Goal: Task Accomplishment & Management: Manage account settings

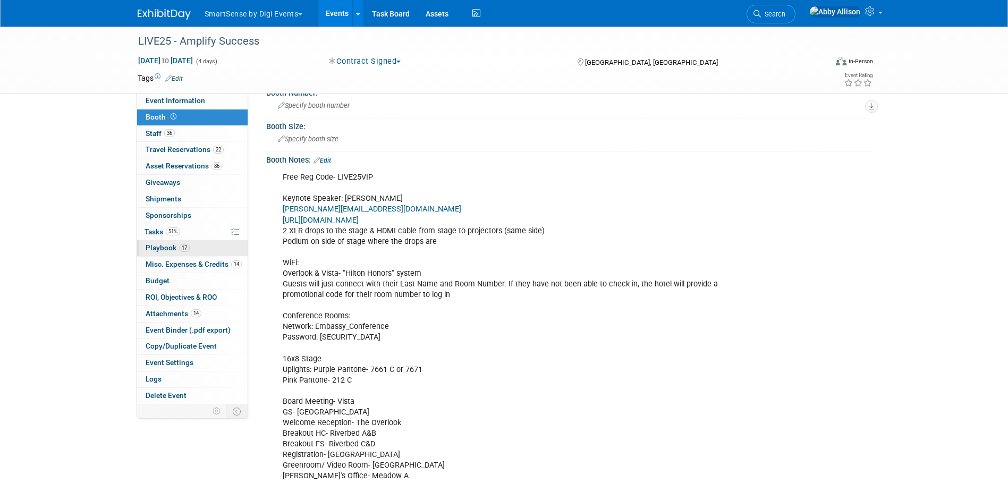
click at [164, 248] on span "Playbook 17" at bounding box center [168, 247] width 44 height 9
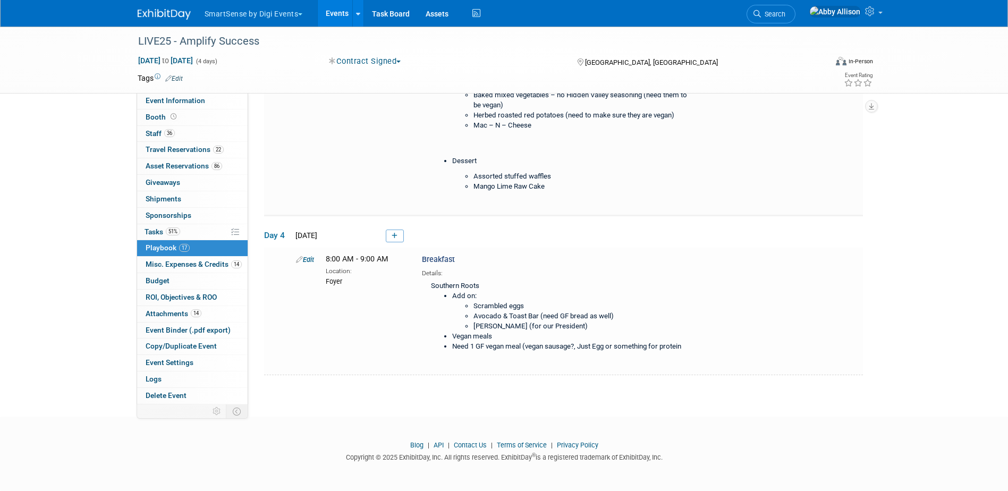
scroll to position [2213, 0]
click at [397, 234] on link at bounding box center [395, 236] width 18 height 13
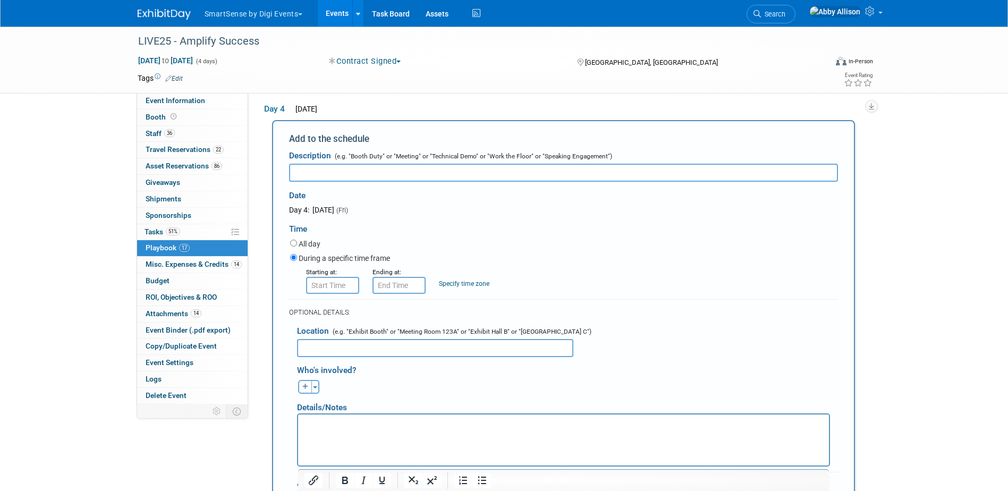
scroll to position [0, 0]
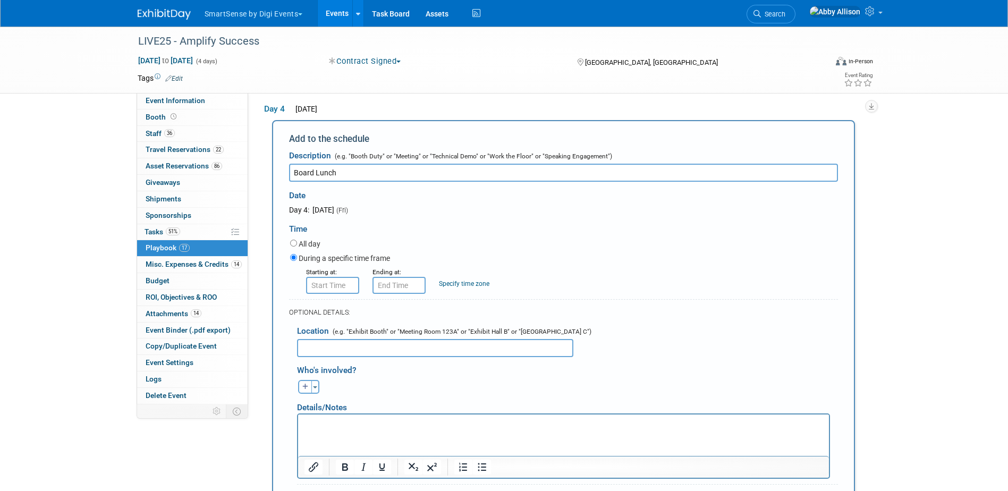
type input "Board Lunch"
click at [324, 290] on input "8:00 AM" at bounding box center [332, 285] width 53 height 17
click at [328, 344] on span "08" at bounding box center [330, 334] width 20 height 19
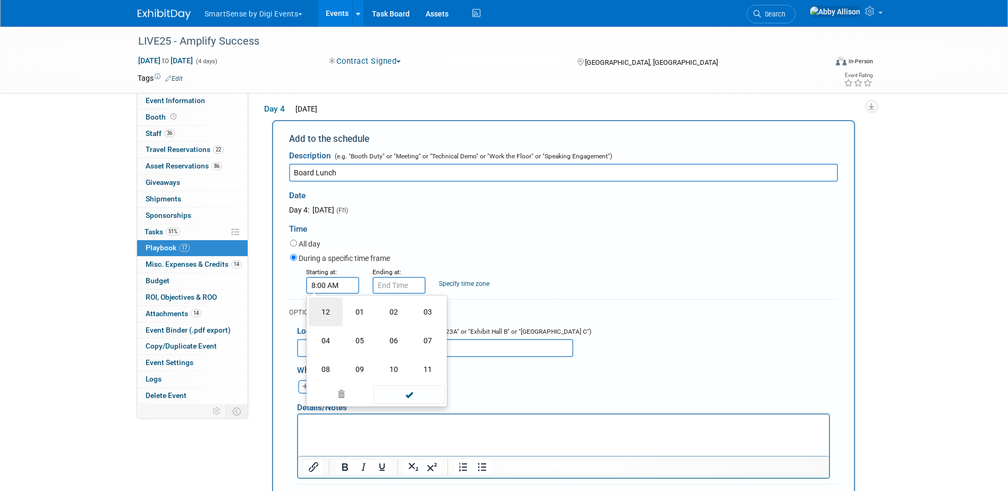
click at [326, 315] on td "12" at bounding box center [326, 312] width 34 height 29
click at [426, 343] on button "AM" at bounding box center [423, 334] width 19 height 18
type input "12:00 PM"
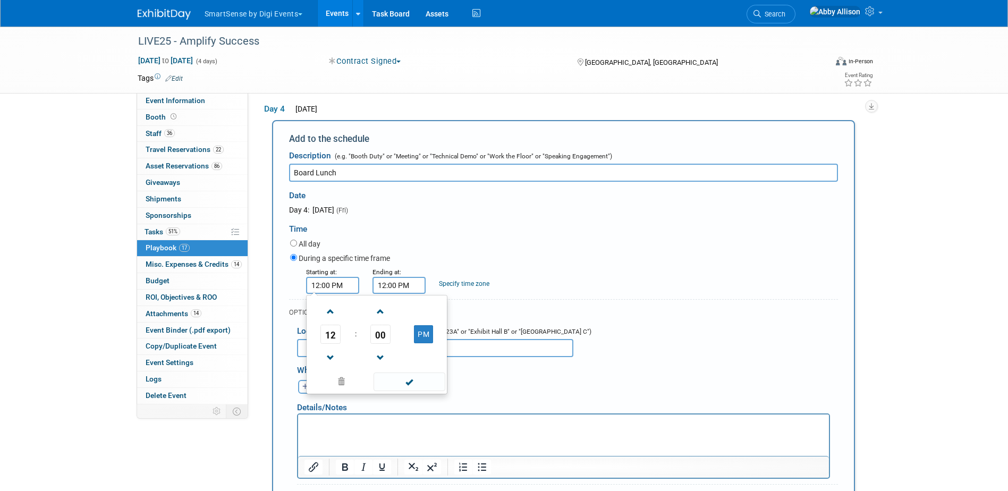
click at [405, 292] on input "12:00 PM" at bounding box center [398, 285] width 53 height 17
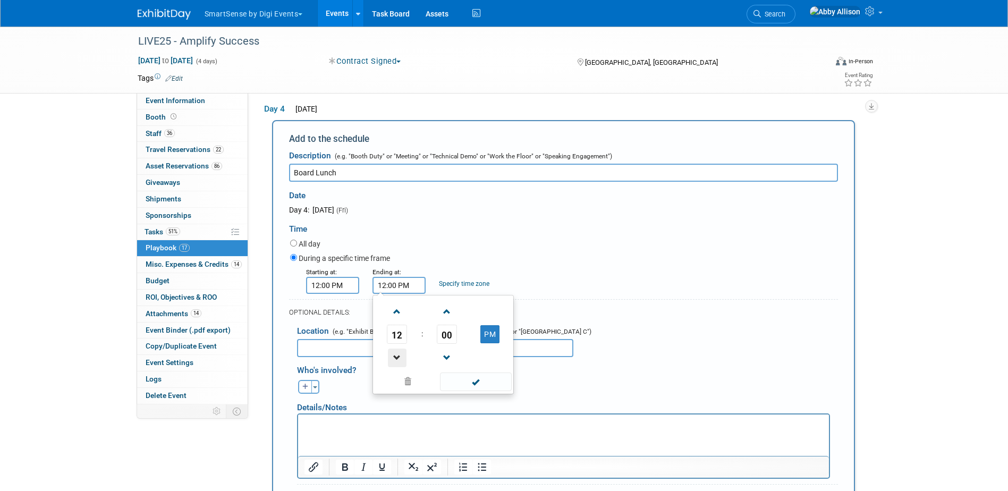
click at [394, 367] on span at bounding box center [397, 358] width 19 height 19
click at [401, 315] on span at bounding box center [397, 311] width 19 height 19
type input "1:00 PM"
click at [469, 388] on span at bounding box center [476, 381] width 72 height 19
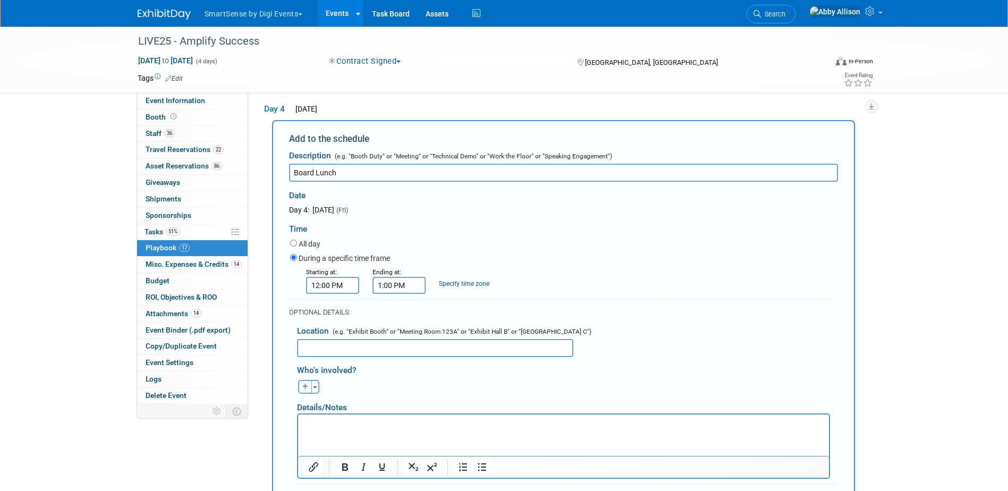
click at [369, 429] on html at bounding box center [563, 421] width 531 height 15
paste body "Rich Text Area. Press ALT-0 for help."
click at [442, 418] on li "[PERSON_NAME] Market buffet for 24ish." at bounding box center [584, 423] width 476 height 11
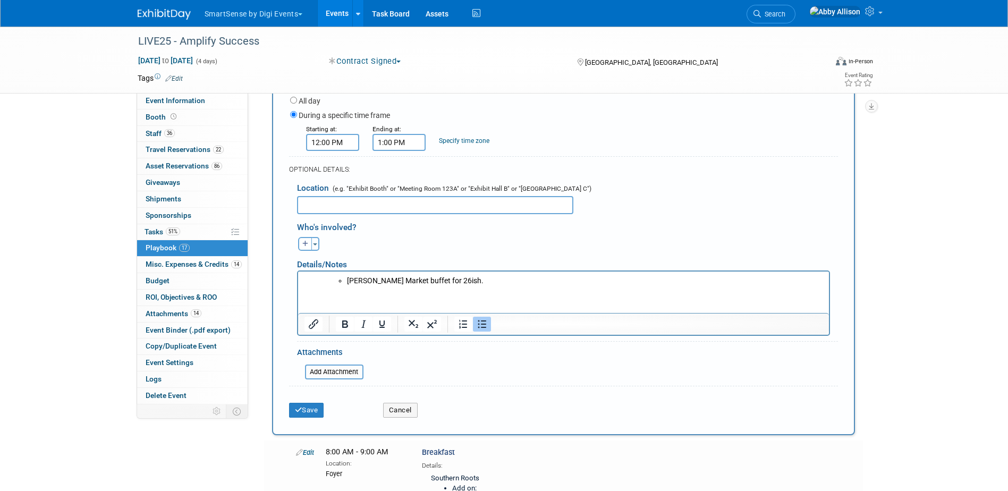
scroll to position [2490, 0]
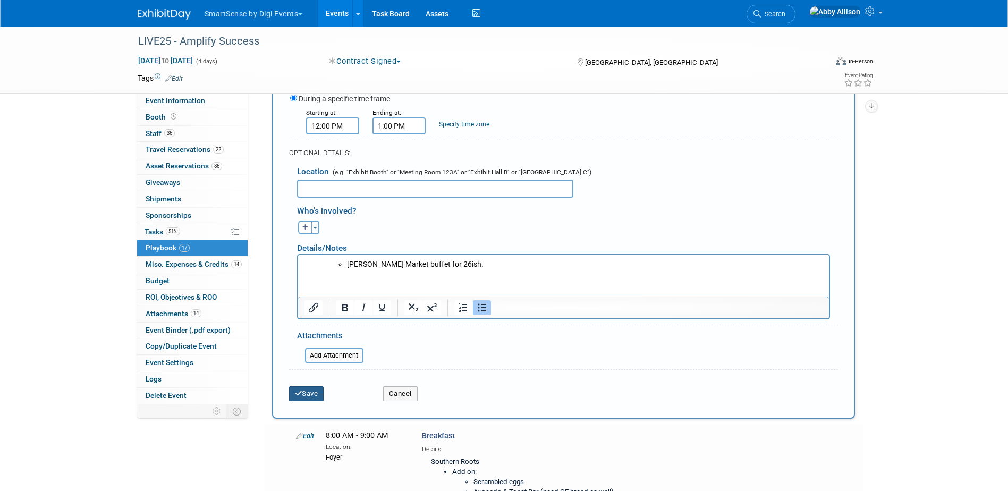
click at [308, 399] on button "Save" at bounding box center [306, 393] width 35 height 15
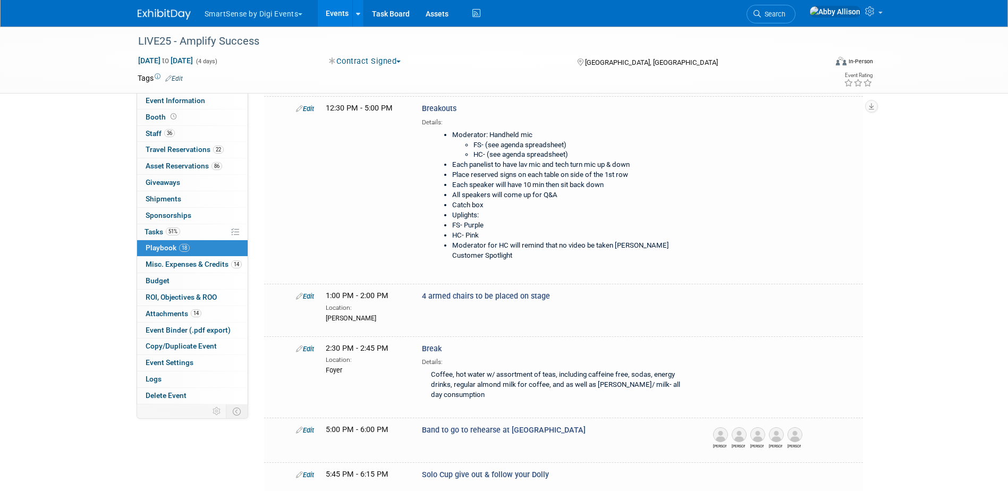
scroll to position [2280, 0]
